Goal: Register for event/course

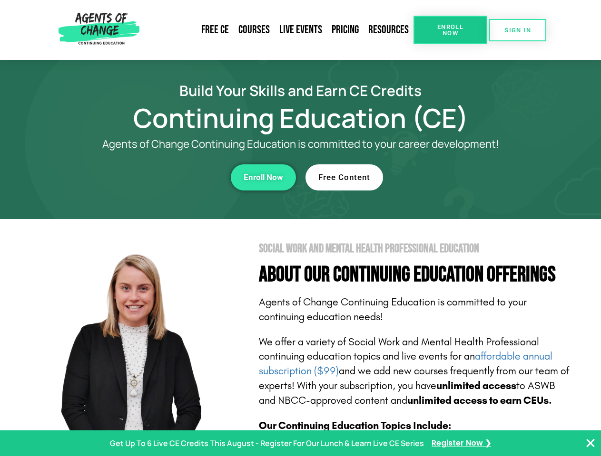
click at [300, 228] on section "Social Work and Mental Health Professional Education About Our Continuing Educa…" at bounding box center [300, 418] width 601 height 399
click at [450, 30] on span "Enroll Now" at bounding box center [449, 30] width 43 height 12
click at [517, 30] on span "SIGN IN" at bounding box center [517, 30] width 27 height 6
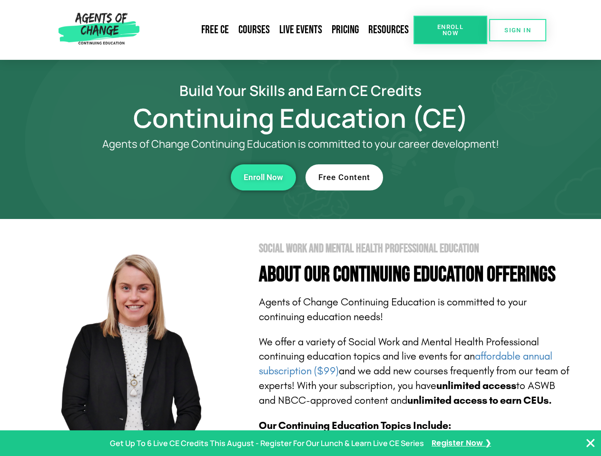
click at [165, 177] on div "Enroll Now" at bounding box center [165, 178] width 262 height 26
click at [263, 177] on span "Enroll Now" at bounding box center [262, 178] width 39 height 8
click at [436, 177] on div "Free Content" at bounding box center [436, 178] width 262 height 26
